Goal: Find contact information: Find contact information

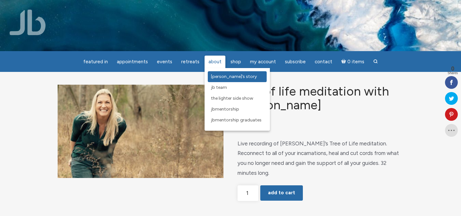
click at [215, 77] on span "[PERSON_NAME]’s Story" at bounding box center [234, 76] width 46 height 5
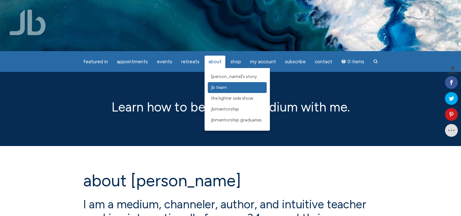
click at [215, 84] on link "JB Team" at bounding box center [237, 87] width 59 height 11
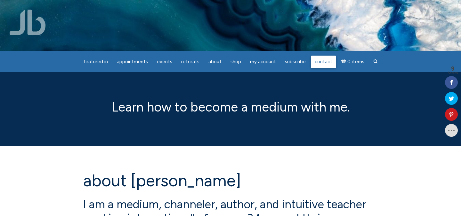
click at [319, 59] on span "Contact" at bounding box center [324, 62] width 18 height 6
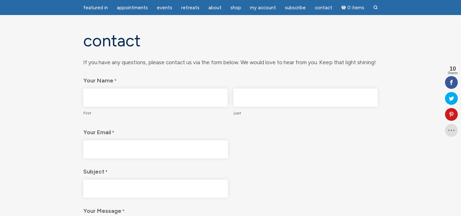
scroll to position [46, 0]
